Goal: Find specific page/section

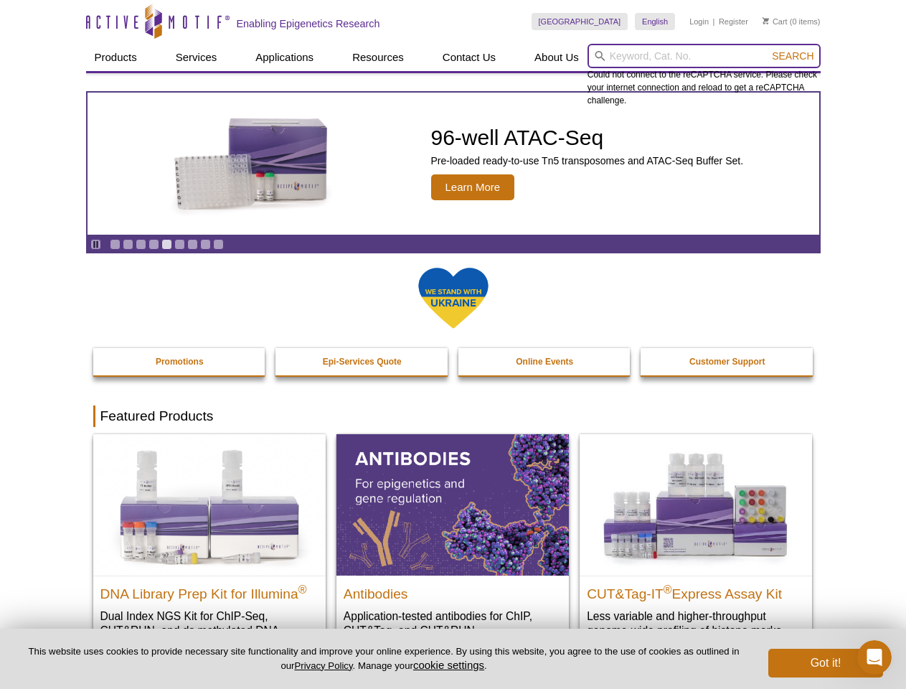
click at [704, 56] on input "search" at bounding box center [704, 56] width 233 height 24
click at [793, 56] on span "Search" at bounding box center [793, 55] width 42 height 11
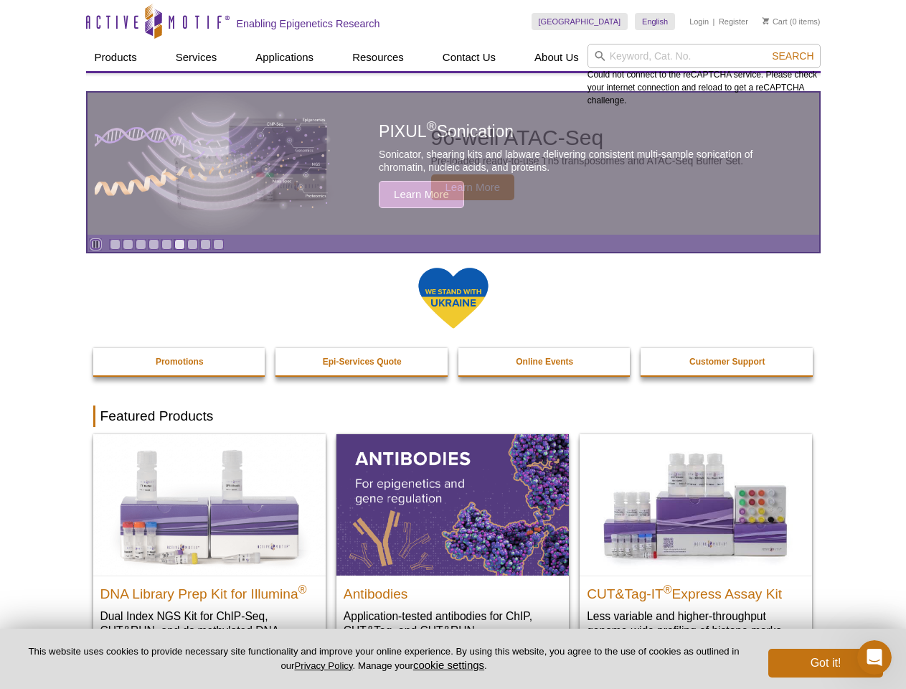
click at [95, 244] on icon "Pause" at bounding box center [95, 244] width 9 height 9
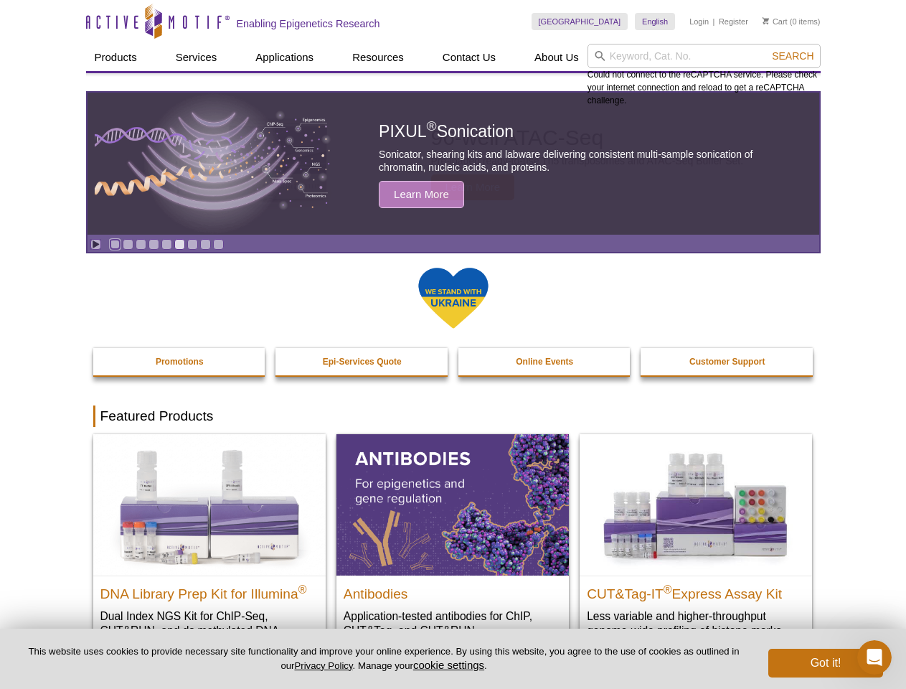
click at [115, 244] on link "Go to slide 1" at bounding box center [115, 244] width 11 height 11
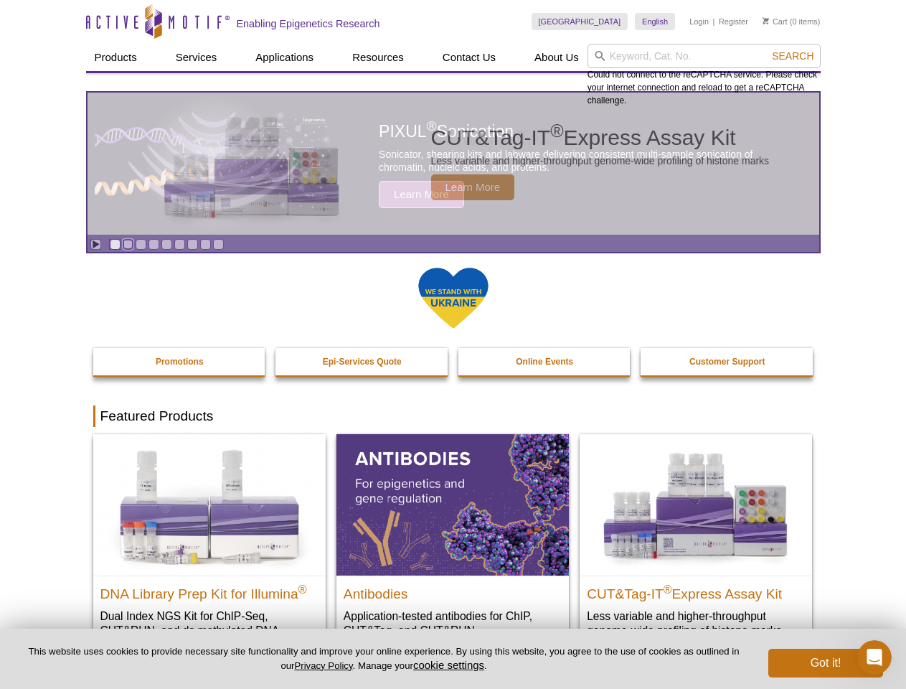
click at [128, 244] on link "Go to slide 2" at bounding box center [128, 244] width 11 height 11
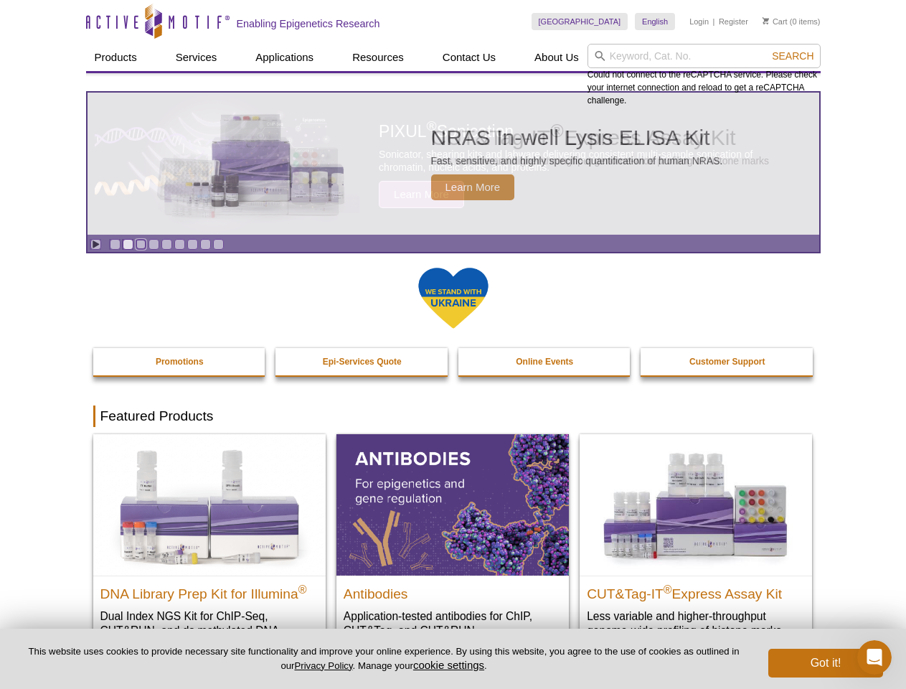
click at [141, 244] on link "Go to slide 3" at bounding box center [141, 244] width 11 height 11
click at [154, 244] on link "Go to slide 4" at bounding box center [154, 244] width 11 height 11
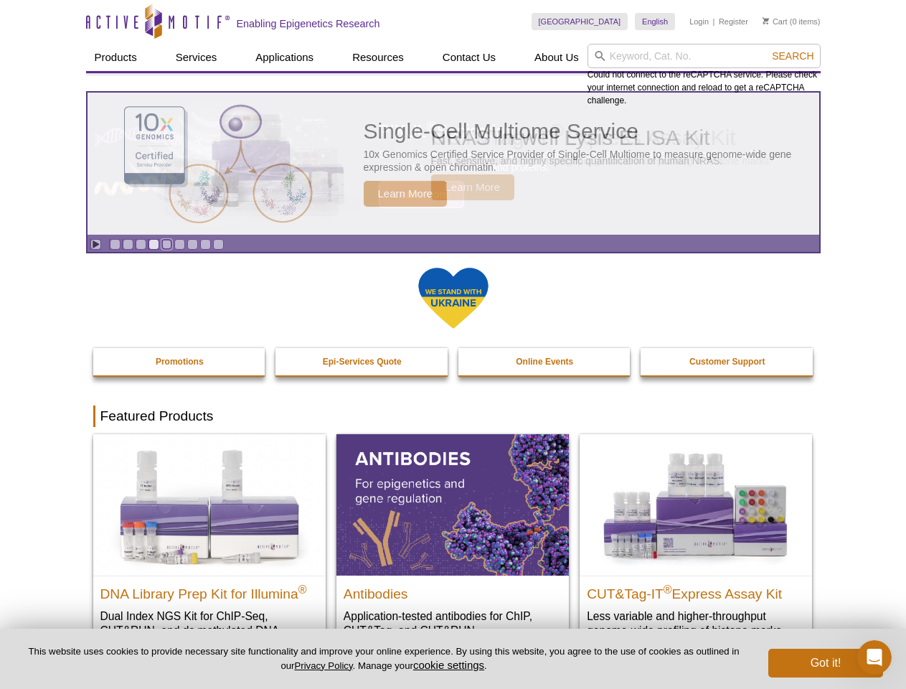
click at [166, 244] on link "Go to slide 5" at bounding box center [166, 244] width 11 height 11
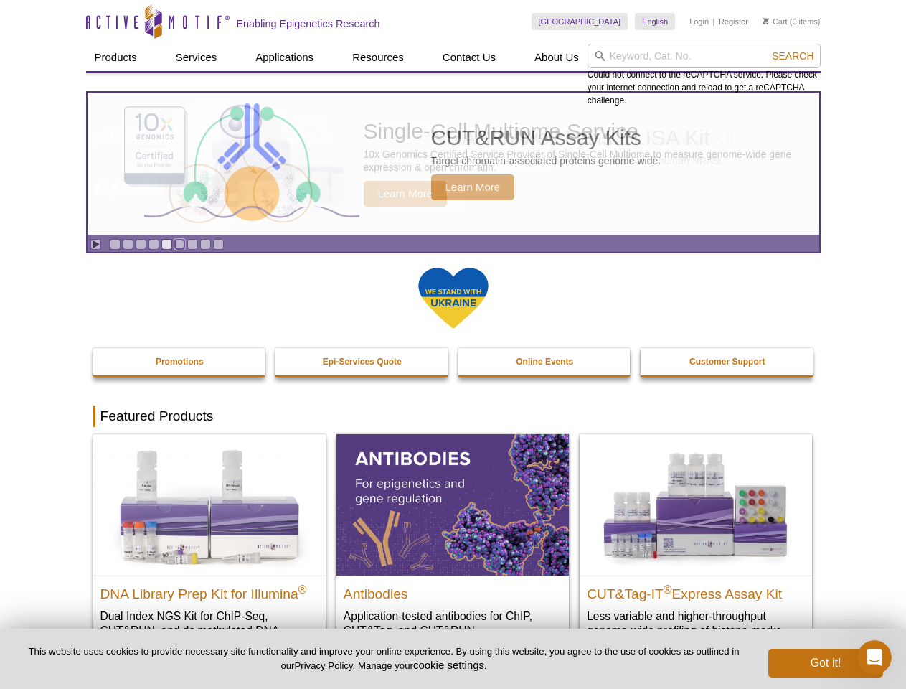
click at [179, 244] on link "Go to slide 6" at bounding box center [179, 244] width 11 height 11
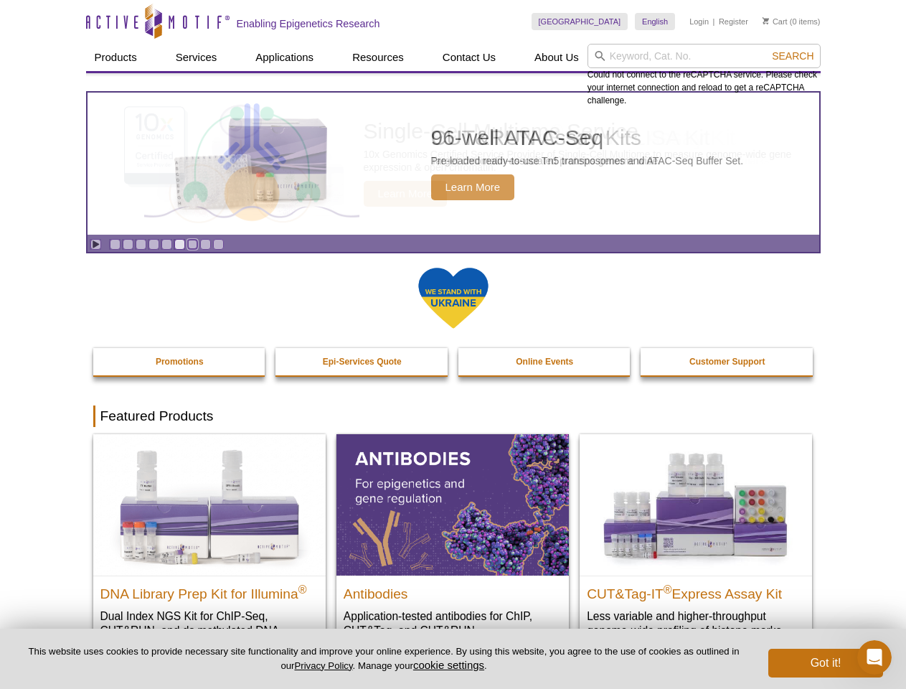
click at [192, 244] on link "Go to slide 7" at bounding box center [192, 244] width 11 height 11
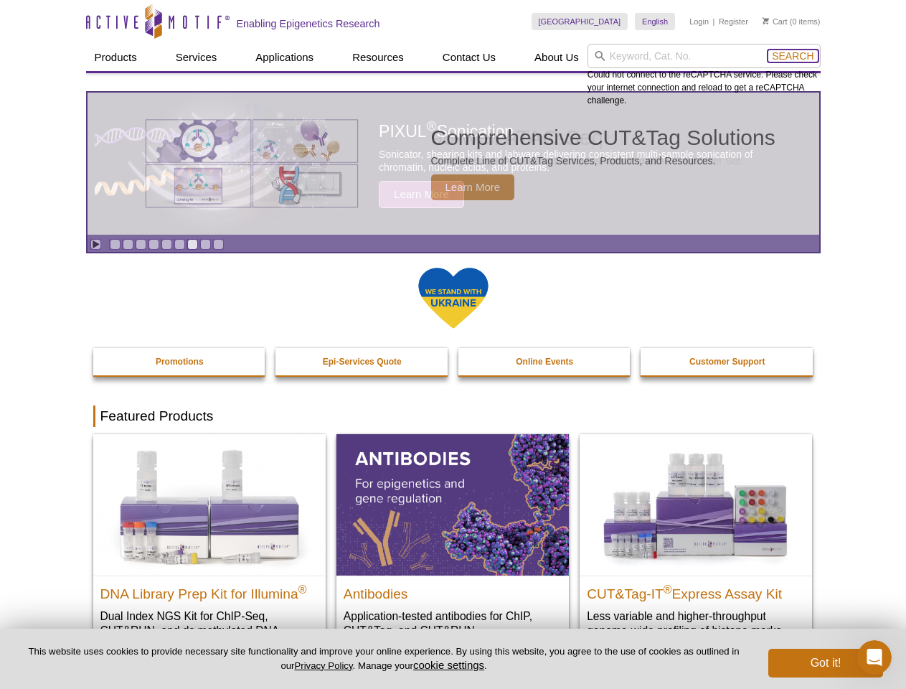
click at [793, 56] on span "Search" at bounding box center [793, 55] width 42 height 11
